Goal: Transaction & Acquisition: Book appointment/travel/reservation

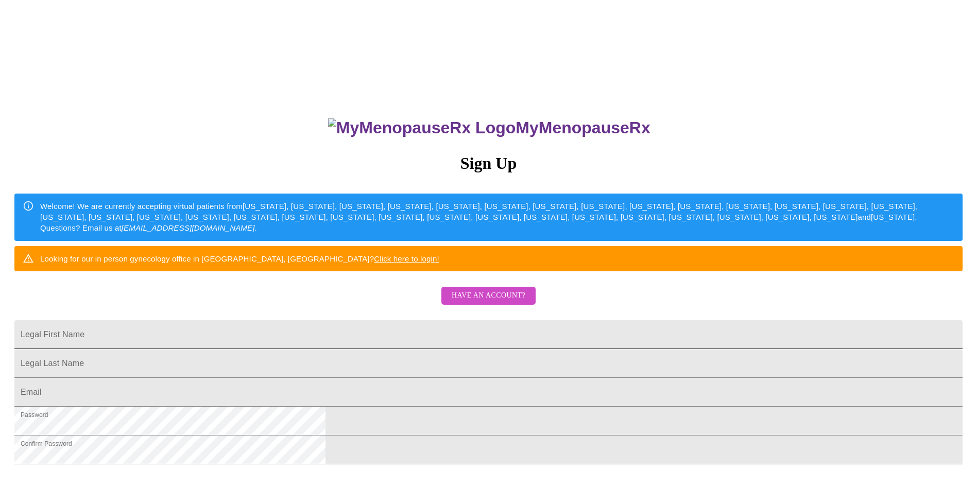
click at [465, 349] on input "Legal First Name" at bounding box center [488, 334] width 948 height 29
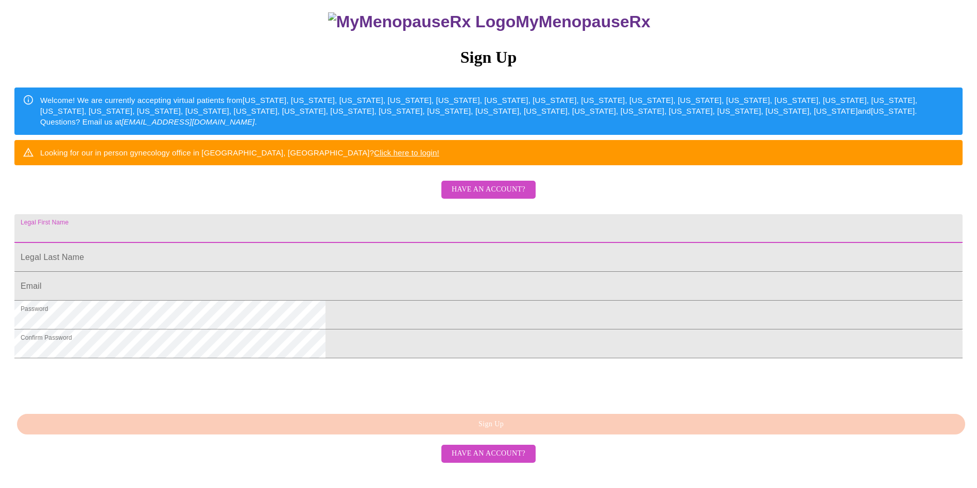
click at [473, 214] on input "Legal First Name" at bounding box center [488, 228] width 948 height 29
click at [535, 214] on input "Legal First Name" at bounding box center [488, 228] width 948 height 29
type input "[PERSON_NAME]"
click at [523, 243] on input "Legal First Name" at bounding box center [488, 257] width 948 height 29
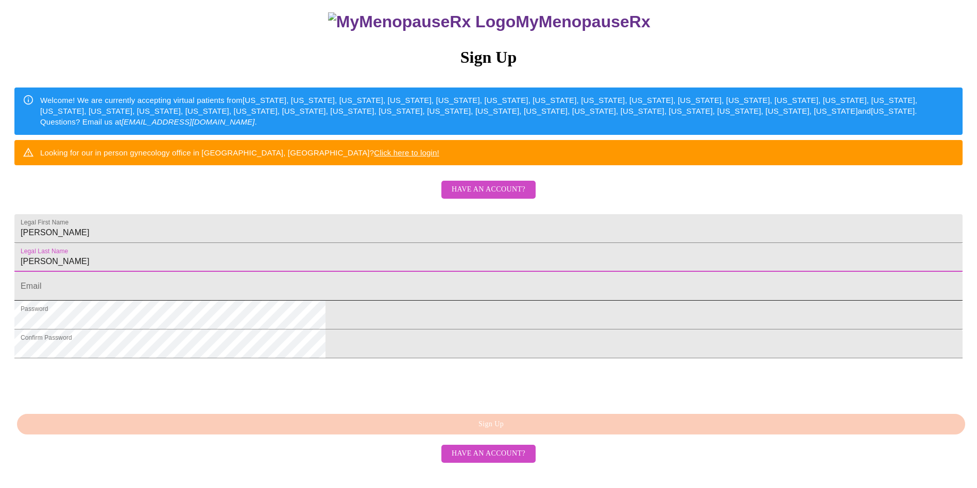
type input "[PERSON_NAME]"
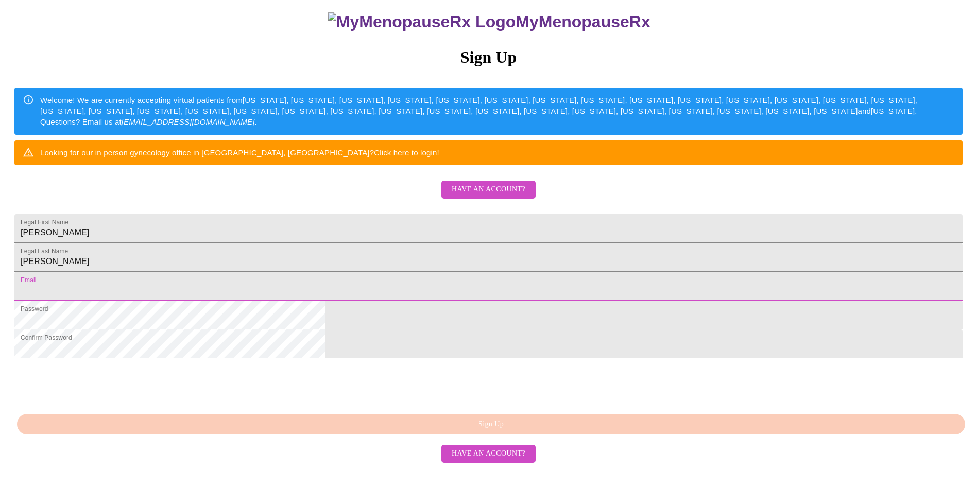
click at [494, 278] on input "Legal First Name" at bounding box center [488, 286] width 948 height 29
type input "[EMAIL_ADDRESS][DOMAIN_NAME]"
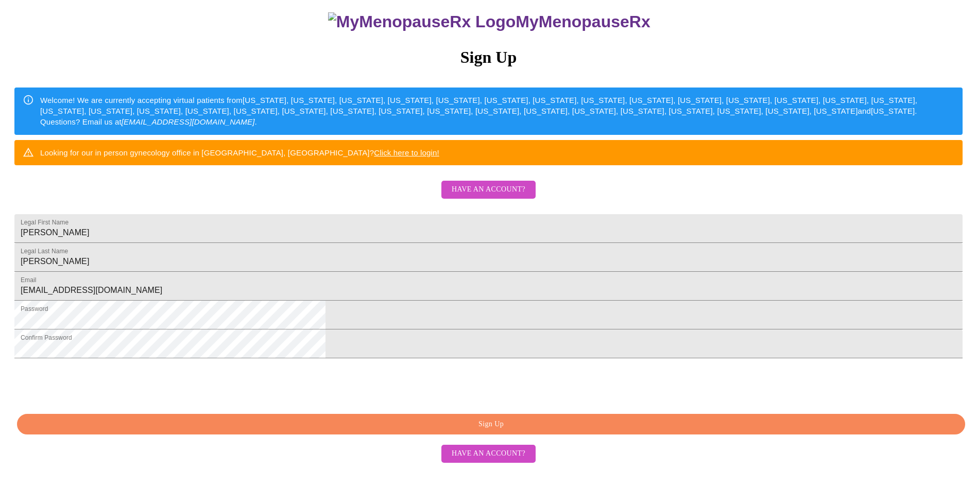
click at [536, 435] on button "Sign Up" at bounding box center [491, 424] width 948 height 21
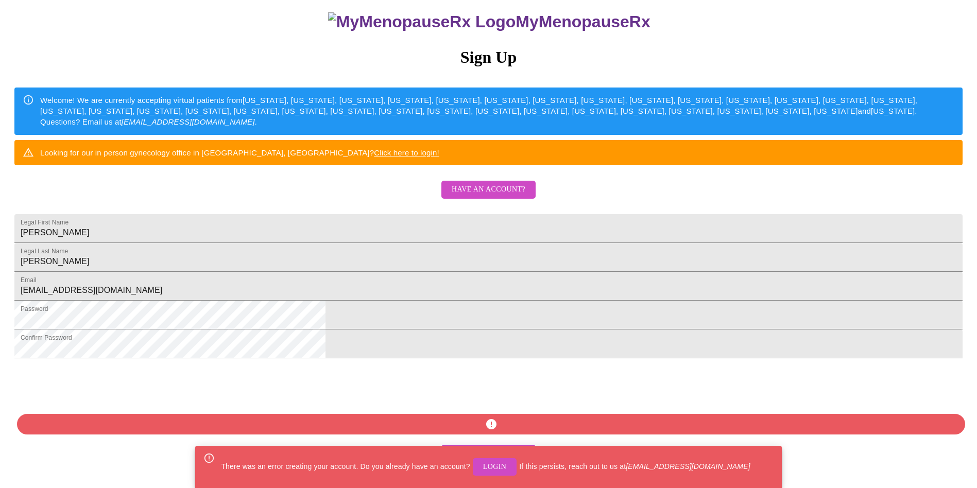
click at [498, 469] on span "Login" at bounding box center [495, 467] width 24 height 13
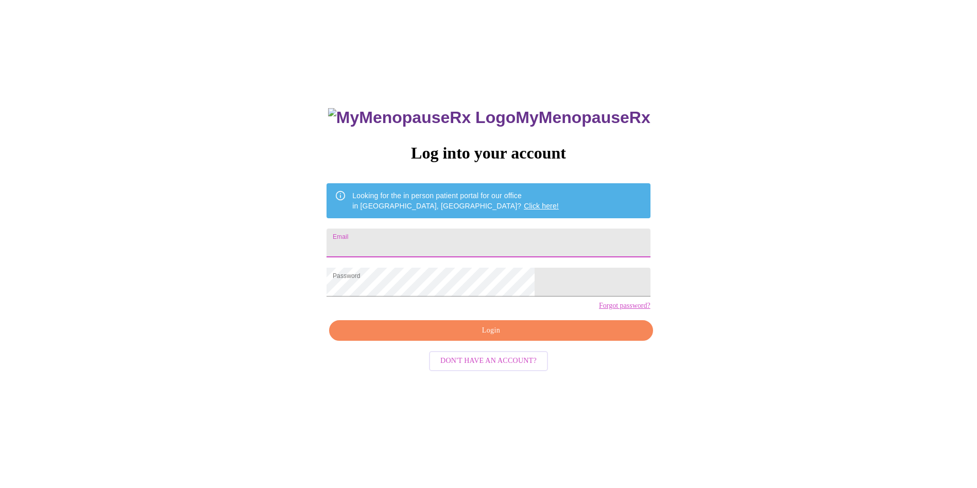
click at [461, 243] on input "Email" at bounding box center [488, 243] width 323 height 29
type input "[EMAIL_ADDRESS][DOMAIN_NAME]"
click at [448, 337] on span "Login" at bounding box center [491, 330] width 300 height 13
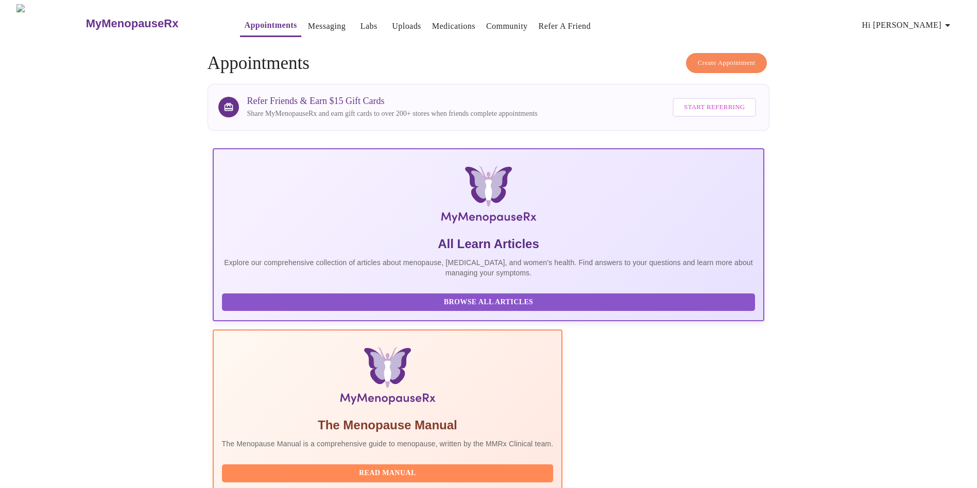
click at [724, 53] on button "Create Appointment" at bounding box center [726, 63] width 81 height 20
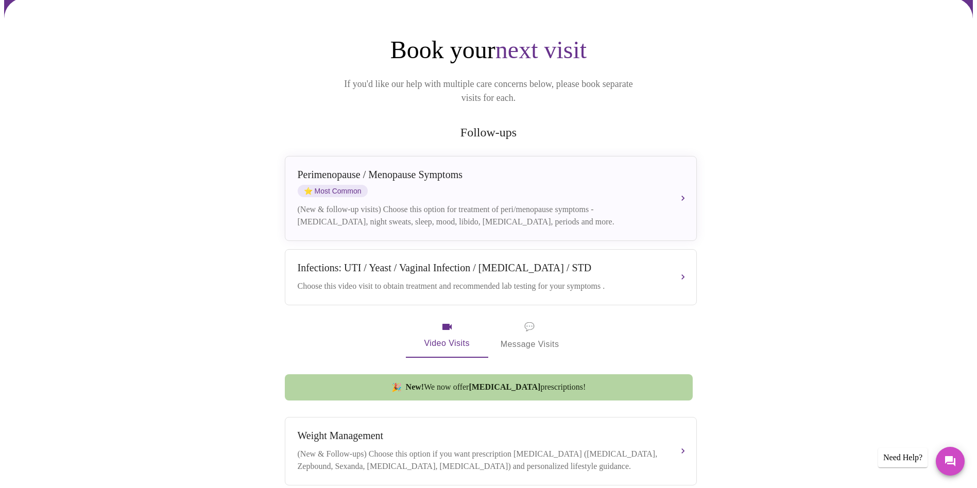
scroll to position [85, 0]
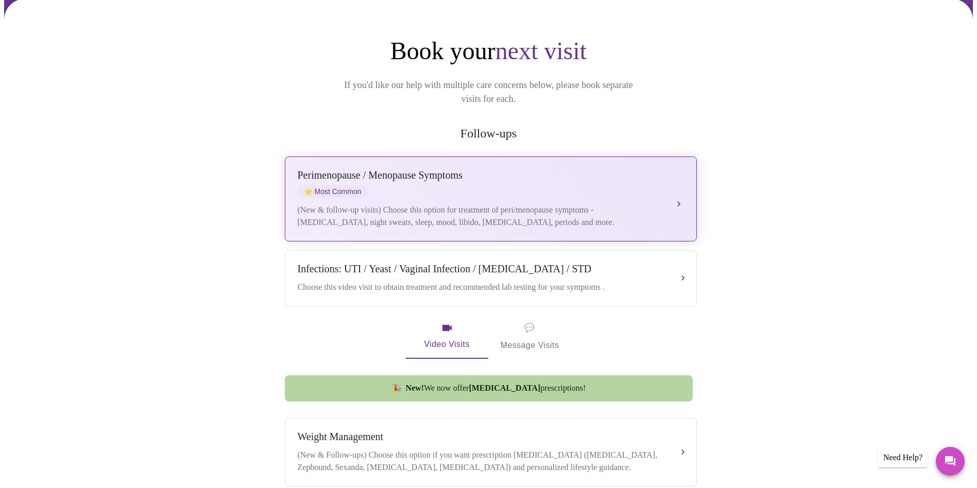
click at [541, 204] on div "(New & follow-up visits) Choose this option for treatment of peri/menopause sym…" at bounding box center [481, 216] width 366 height 25
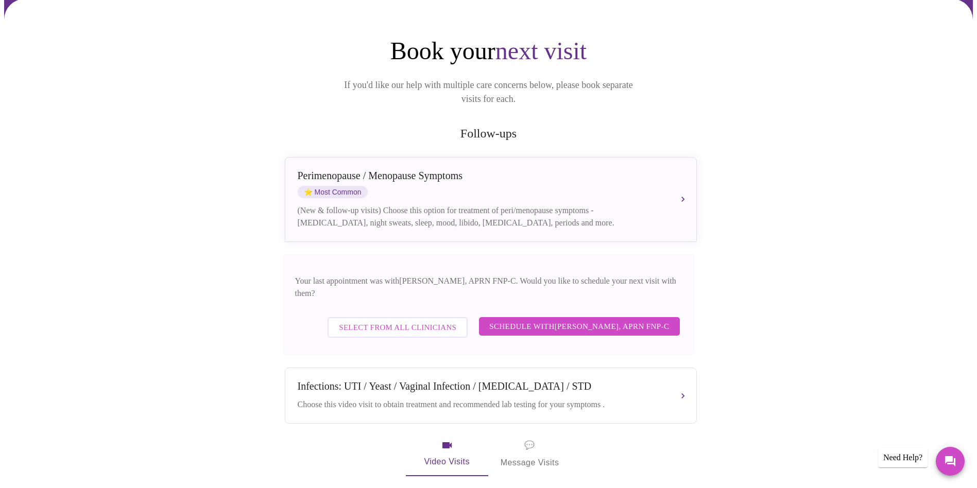
click at [560, 320] on span "Schedule with [PERSON_NAME], APRN FNP-C" at bounding box center [579, 326] width 180 height 13
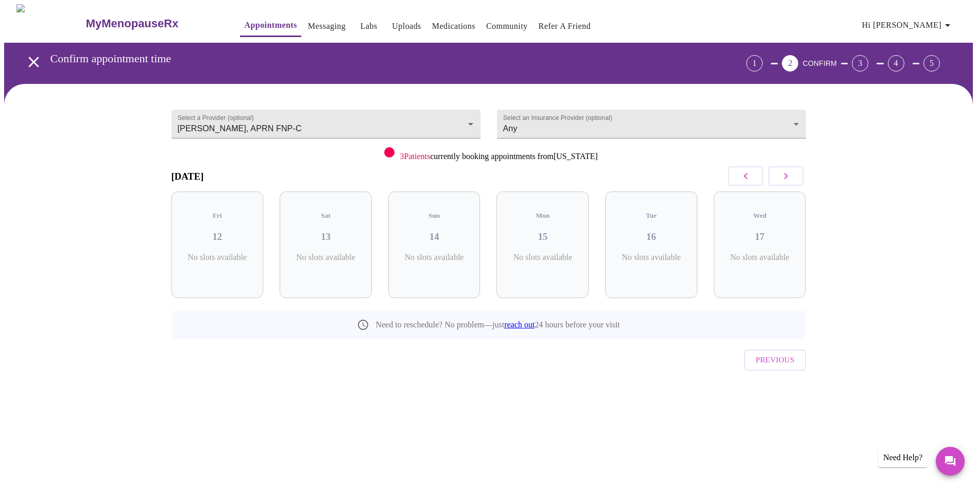
scroll to position [0, 0]
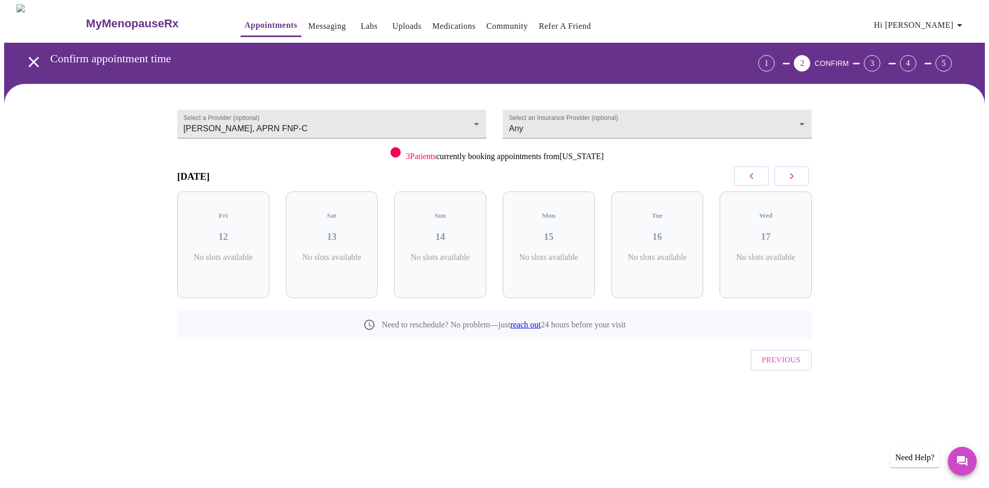
click at [794, 176] on icon "button" at bounding box center [791, 176] width 12 height 12
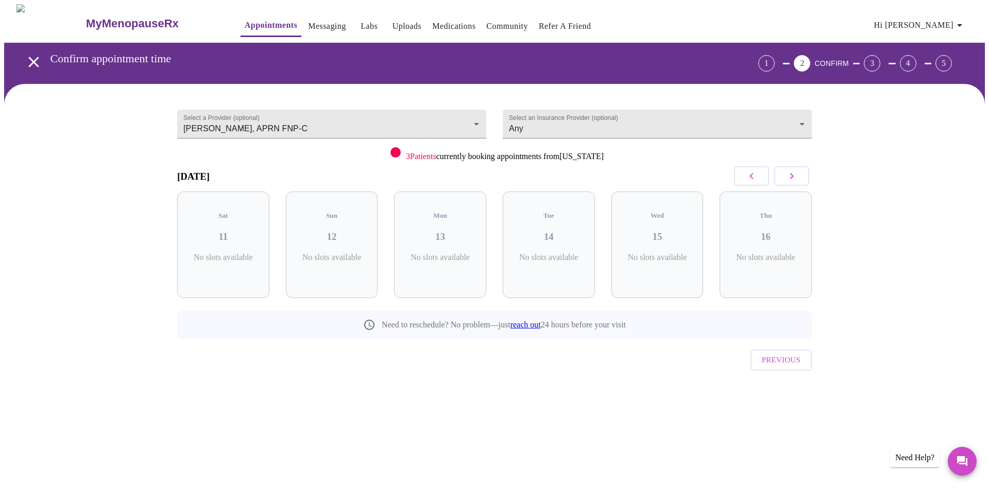
click at [794, 176] on icon "button" at bounding box center [791, 176] width 12 height 12
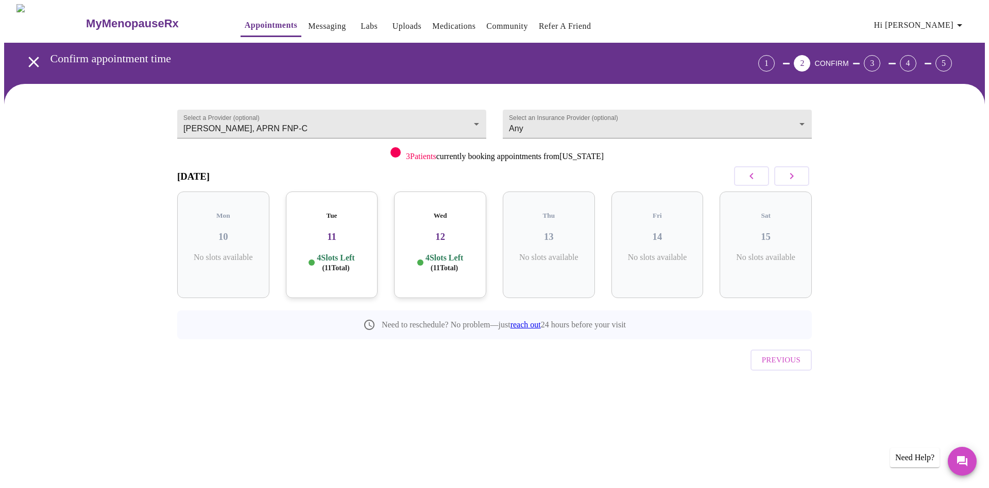
click at [794, 176] on icon "button" at bounding box center [791, 176] width 12 height 12
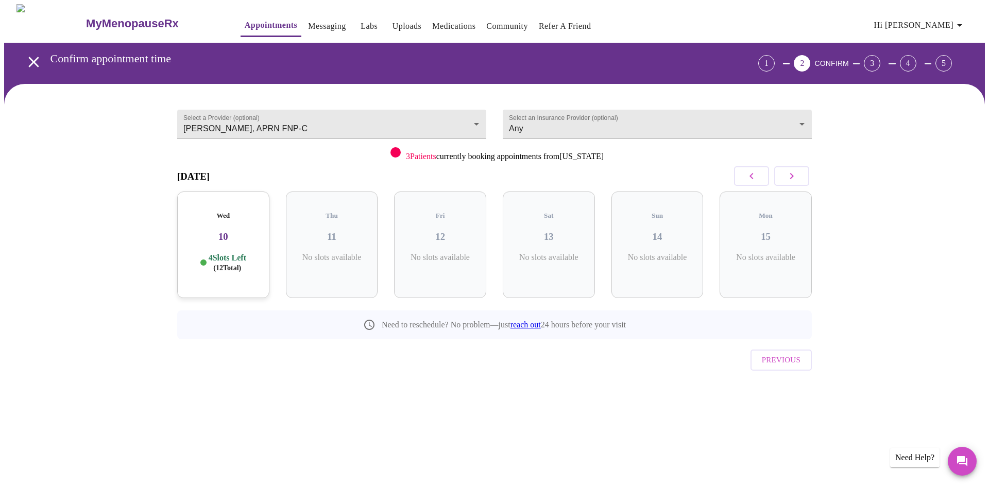
click at [794, 176] on icon "button" at bounding box center [791, 176] width 12 height 12
click at [752, 173] on icon "button" at bounding box center [751, 176] width 12 height 12
click at [340, 231] on h3 "23" at bounding box center [332, 236] width 76 height 11
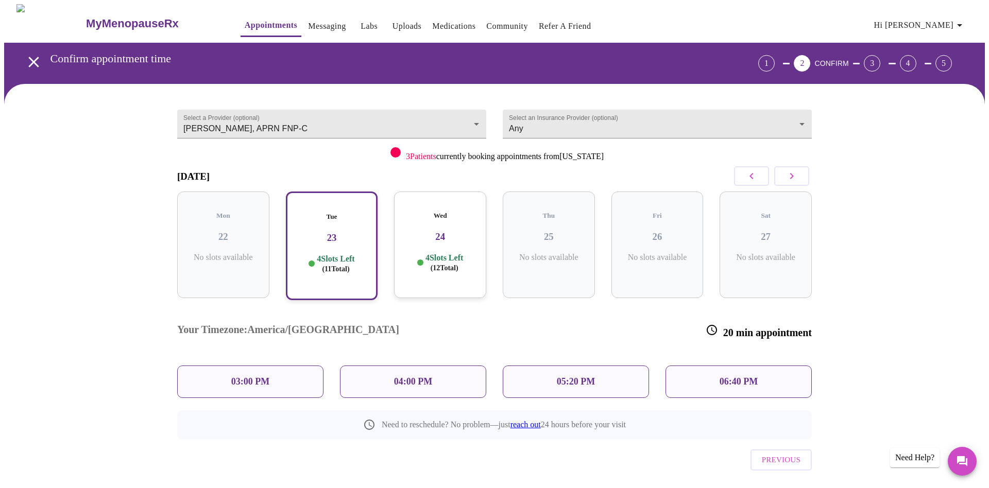
click at [299, 366] on div "03:00 PM" at bounding box center [250, 382] width 146 height 32
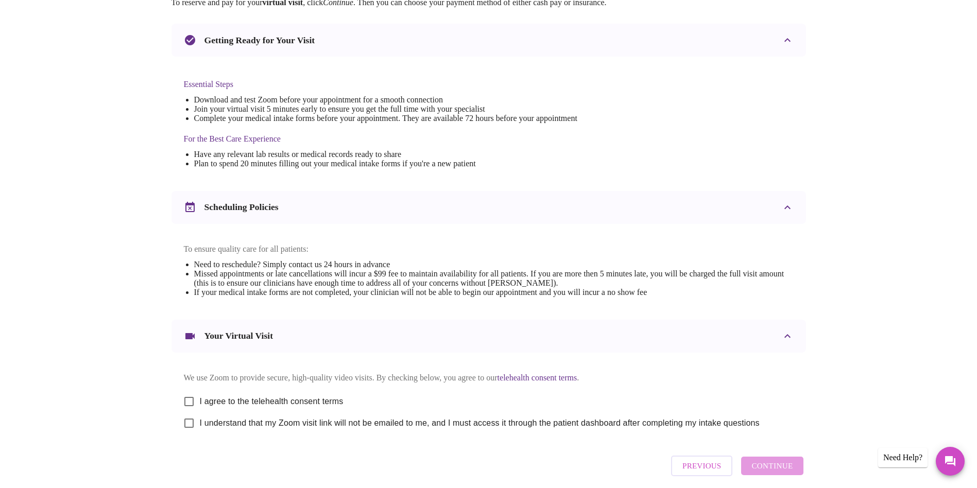
scroll to position [259, 0]
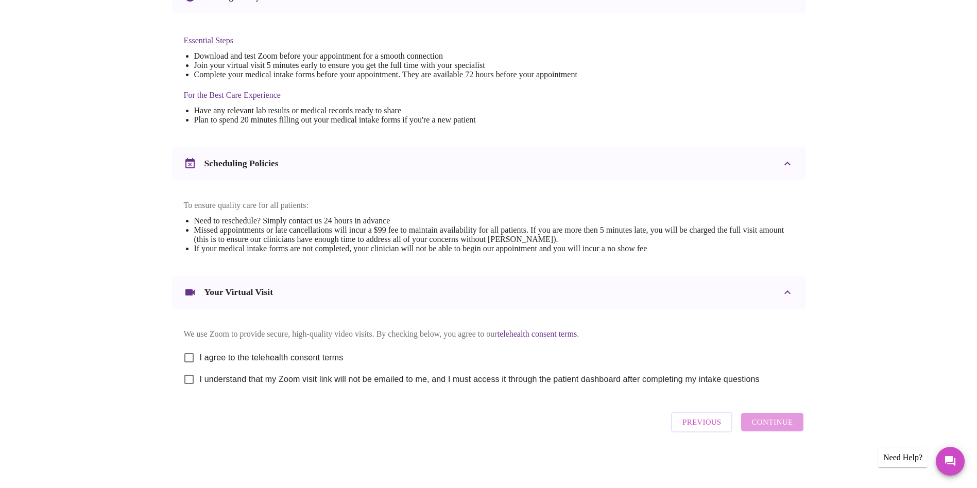
click at [769, 423] on div "Previous Continue" at bounding box center [736, 422] width 137 height 31
click at [184, 351] on input "I agree to the telehealth consent terms" at bounding box center [189, 358] width 22 height 22
checkbox input "true"
click at [192, 383] on input "I understand that my Zoom visit link will not be emailed to me, and I must acce…" at bounding box center [189, 380] width 22 height 22
checkbox input "true"
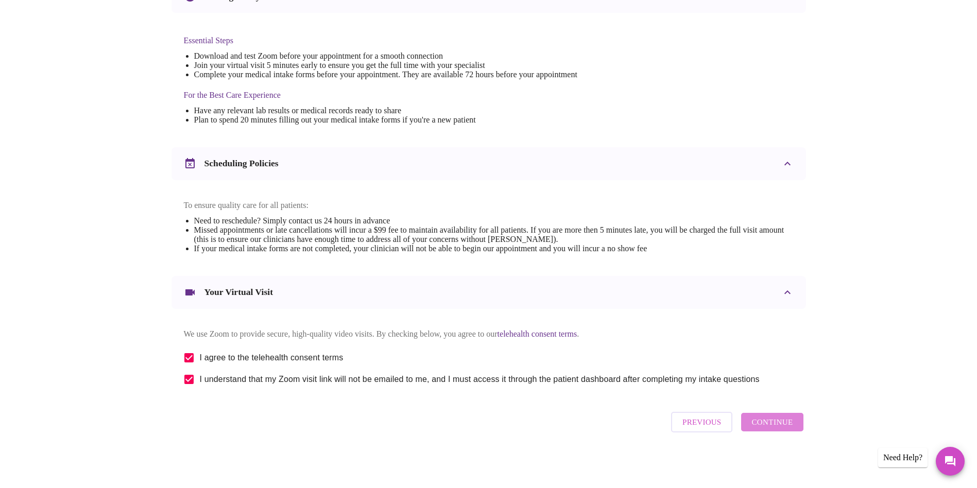
click at [788, 426] on span "Continue" at bounding box center [771, 422] width 41 height 13
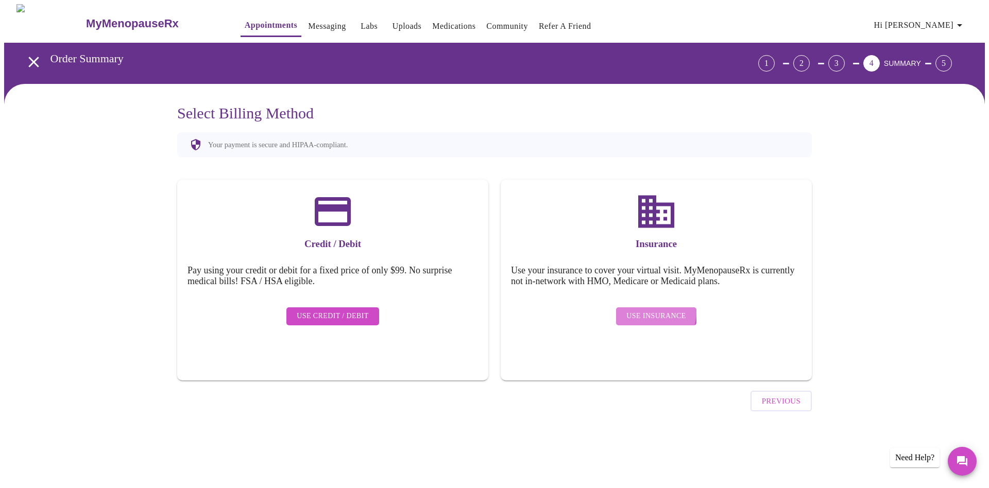
click at [654, 310] on span "Use Insurance" at bounding box center [655, 316] width 59 height 13
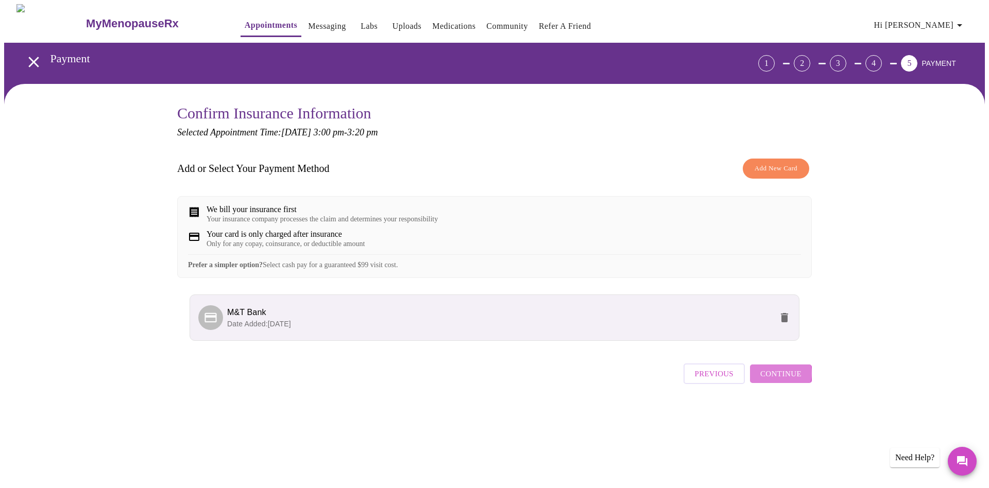
click at [778, 381] on span "Continue" at bounding box center [780, 373] width 41 height 13
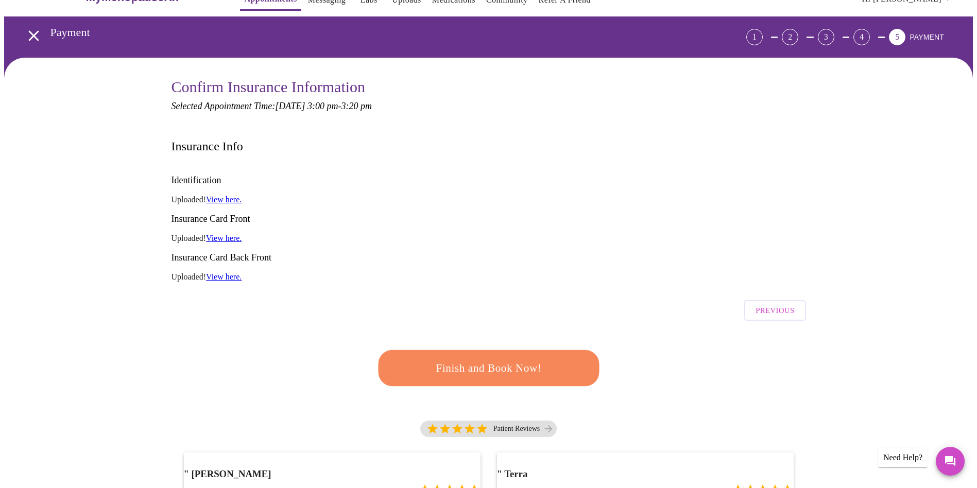
scroll to position [33, 0]
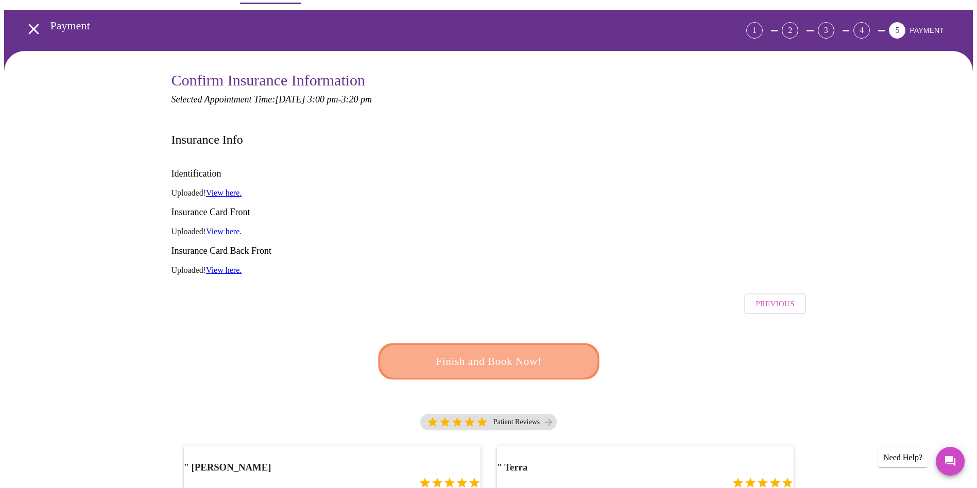
click at [490, 352] on span "Finish and Book Now!" at bounding box center [488, 361] width 191 height 19
